Goal: Task Accomplishment & Management: Use online tool/utility

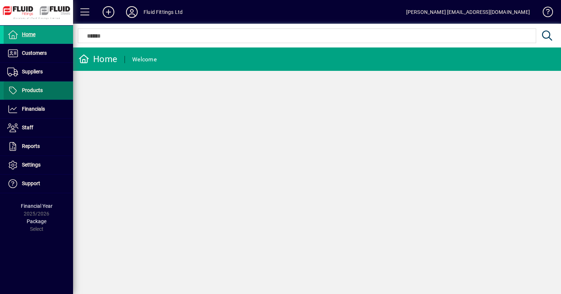
click at [33, 91] on span "Products" at bounding box center [32, 90] width 21 height 6
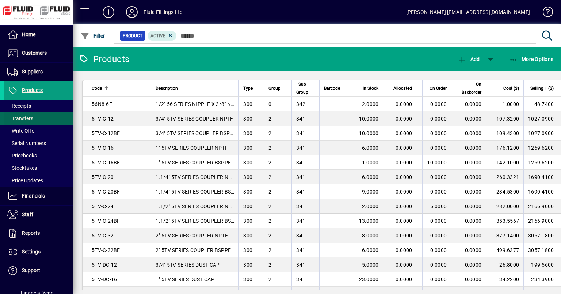
click at [33, 118] on span "Transfers" at bounding box center [20, 118] width 26 height 6
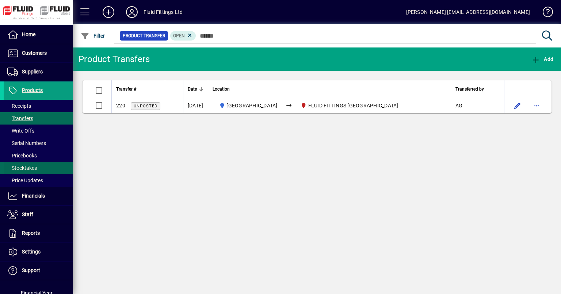
click at [29, 165] on span "Stocktakes" at bounding box center [22, 168] width 30 height 6
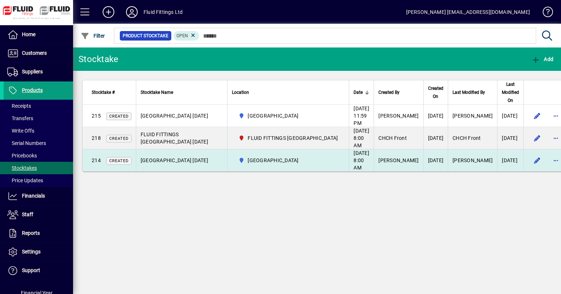
click at [275, 164] on span "[GEOGRAPHIC_DATA]" at bounding box center [273, 160] width 51 height 7
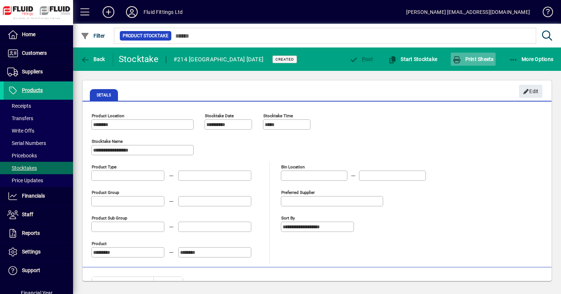
click at [469, 62] on span "button" at bounding box center [473, 59] width 45 height 18
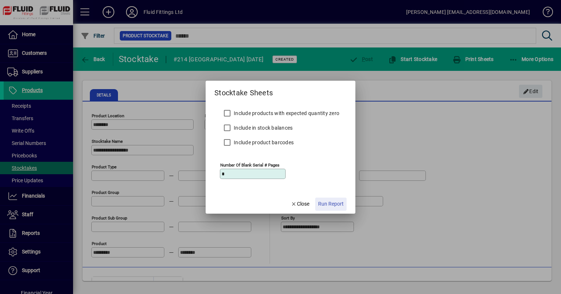
click at [334, 201] on span "Run Report" at bounding box center [331, 204] width 26 height 8
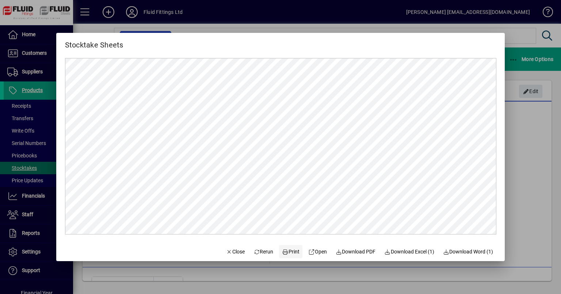
click at [292, 252] on span "Print" at bounding box center [291, 252] width 18 height 8
